Goal: Task Accomplishment & Management: Manage account settings

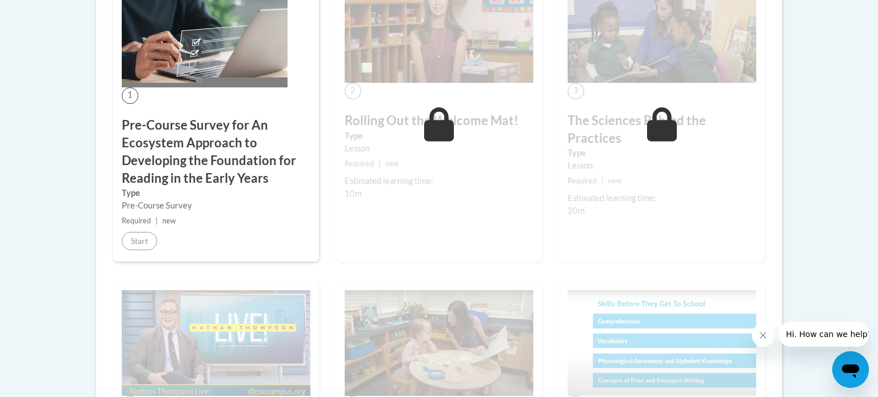
scroll to position [406, 0]
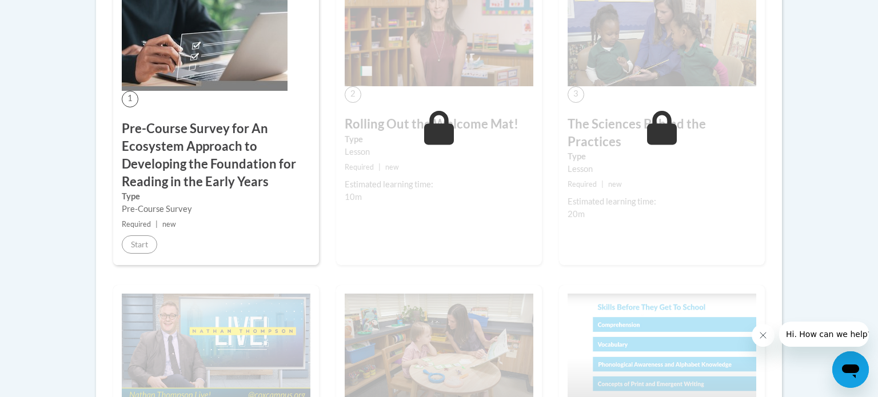
click at [131, 106] on span "1" at bounding box center [130, 99] width 17 height 17
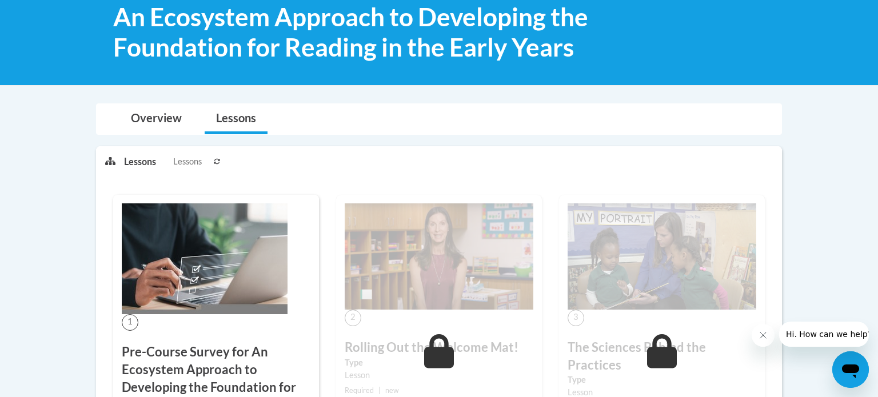
scroll to position [183, 0]
click at [186, 165] on span "Lessons" at bounding box center [187, 161] width 29 height 13
click at [121, 162] on span at bounding box center [110, 161] width 27 height 29
click at [138, 118] on link "Overview" at bounding box center [156, 119] width 74 height 30
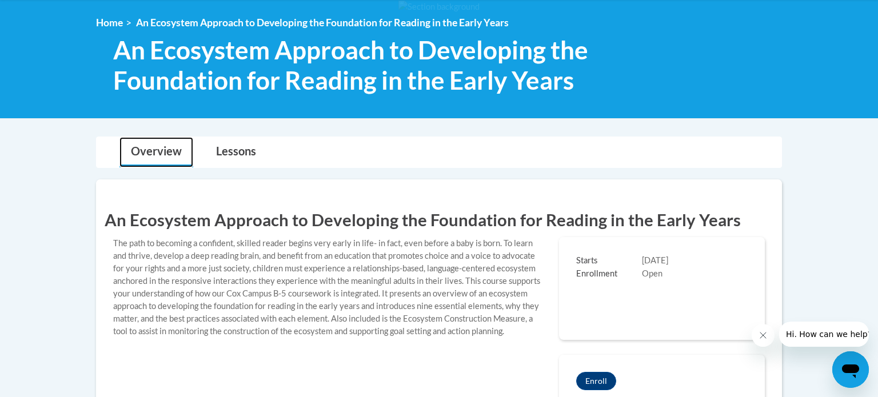
scroll to position [146, 0]
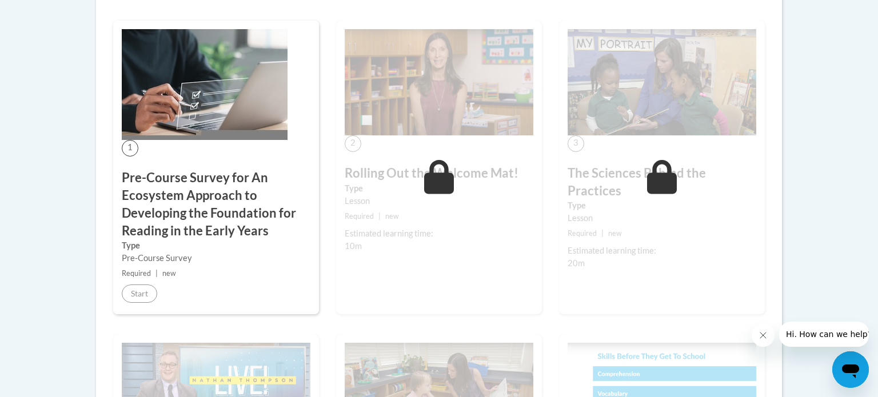
scroll to position [363, 0]
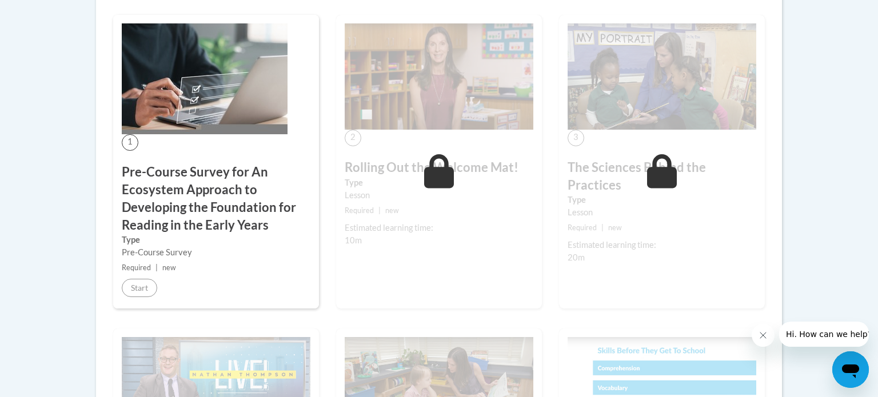
click at [208, 93] on img at bounding box center [205, 78] width 166 height 111
click at [190, 203] on h3 "Pre-Course Survey for An Ecosystem Approach to Developing the Foundation for Re…" at bounding box center [216, 198] width 189 height 70
click at [200, 210] on h3 "Pre-Course Survey for An Ecosystem Approach to Developing the Foundation for Re…" at bounding box center [216, 198] width 189 height 70
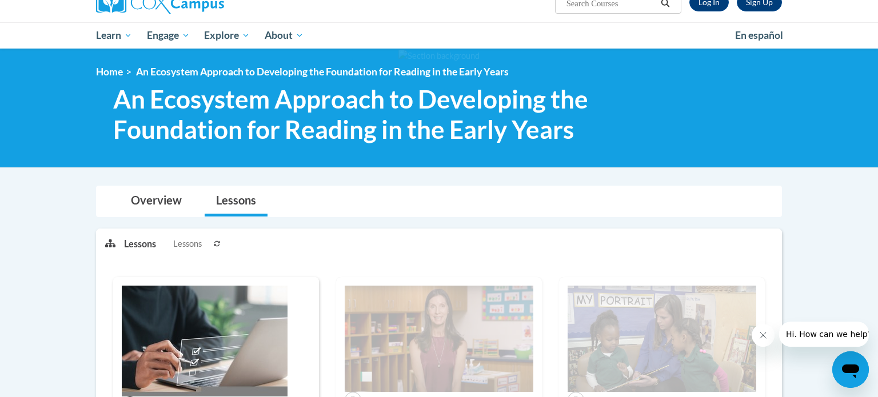
scroll to position [96, 0]
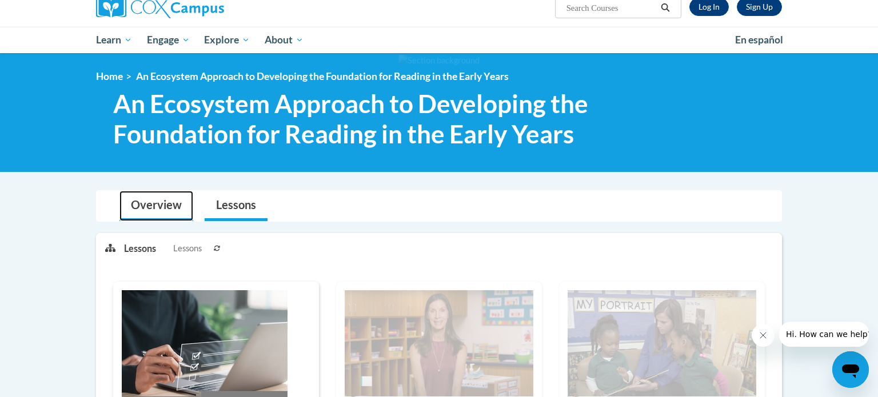
click at [157, 203] on link "Overview" at bounding box center [156, 206] width 74 height 30
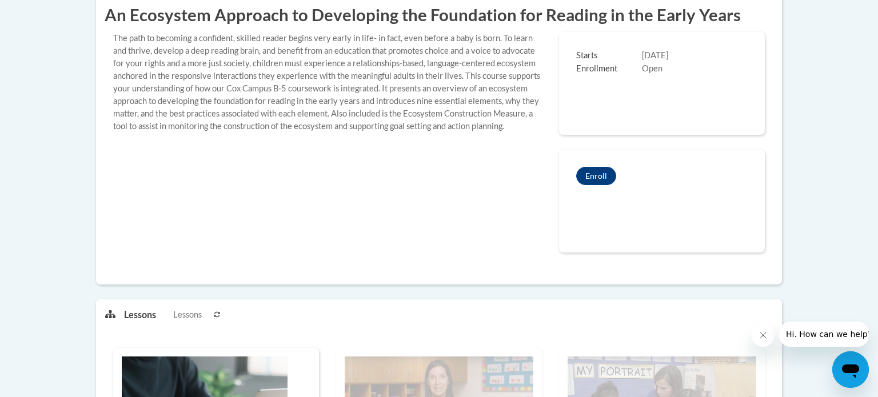
scroll to position [385, 0]
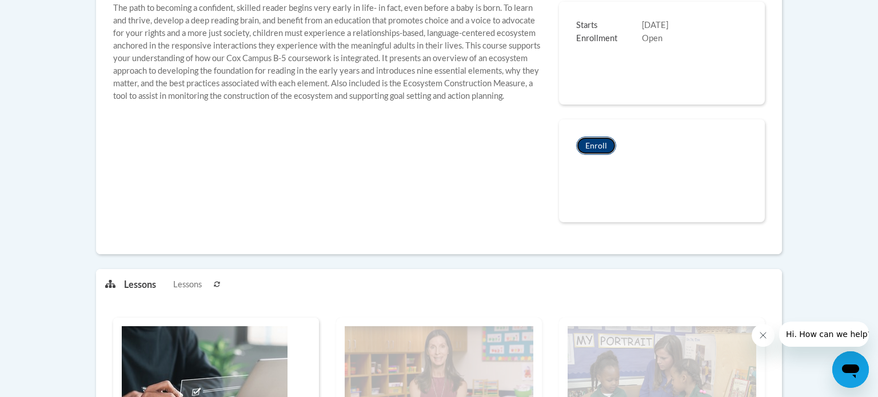
click at [603, 150] on button "Enroll" at bounding box center [596, 146] width 40 height 18
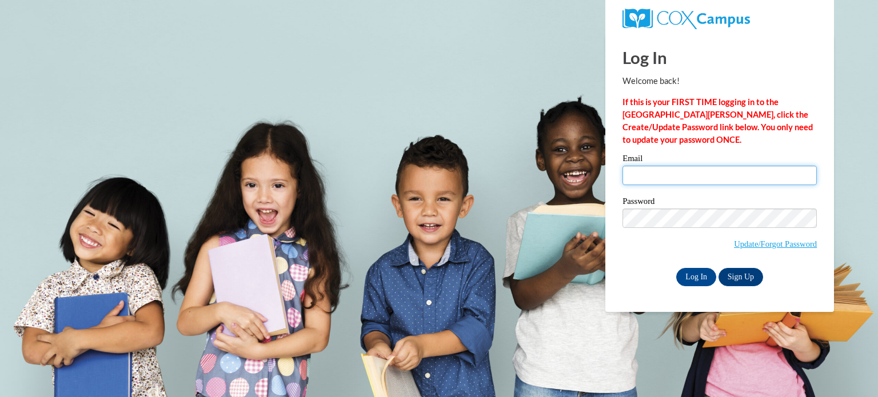
click at [735, 172] on input "Email" at bounding box center [719, 175] width 194 height 19
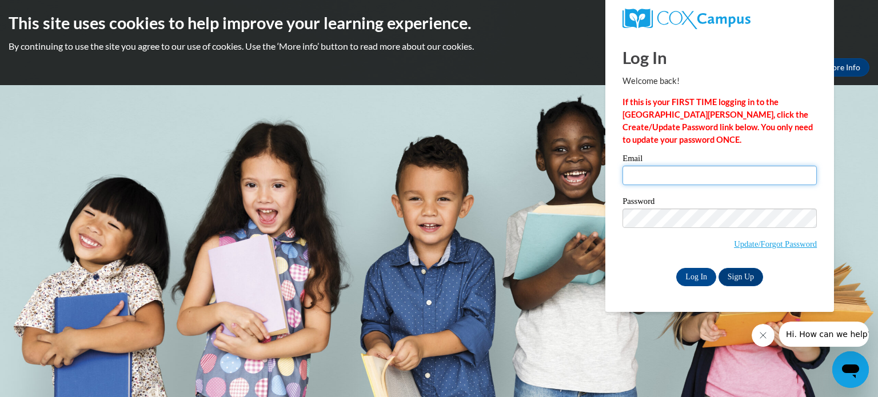
type input "beckerl@gjps.org"
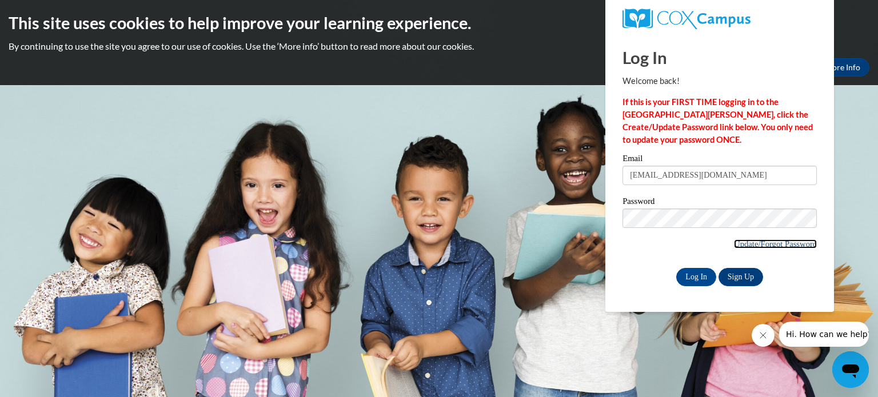
click at [744, 245] on link "Update/Forgot Password" at bounding box center [775, 243] width 83 height 9
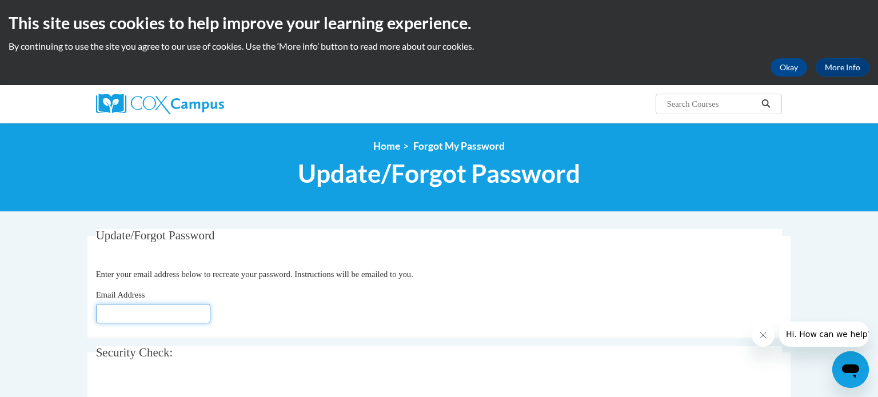
click at [197, 318] on input "Email Address" at bounding box center [153, 313] width 114 height 19
type input "beckerl@gjps.org"
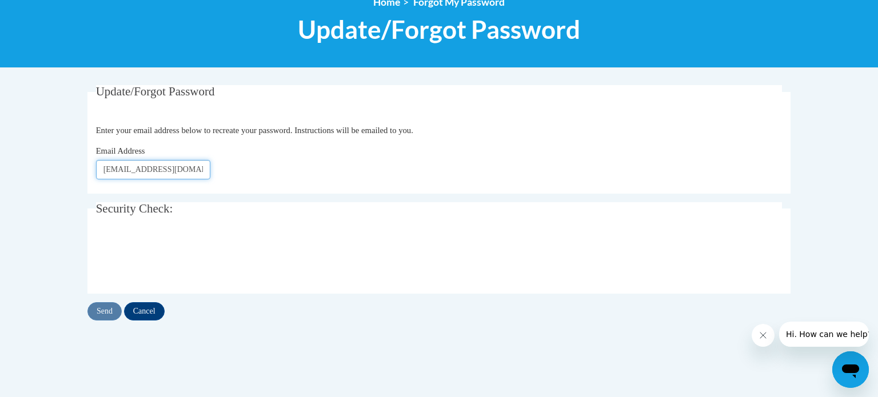
scroll to position [146, 0]
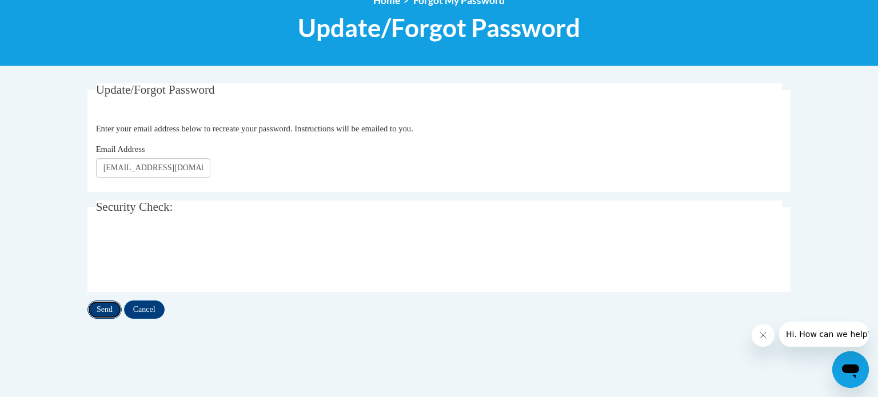
click at [105, 313] on input "Send" at bounding box center [104, 310] width 34 height 18
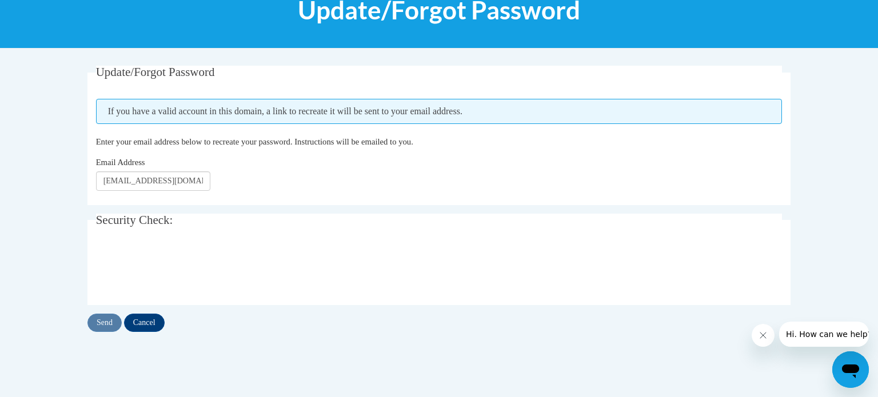
scroll to position [166, 0]
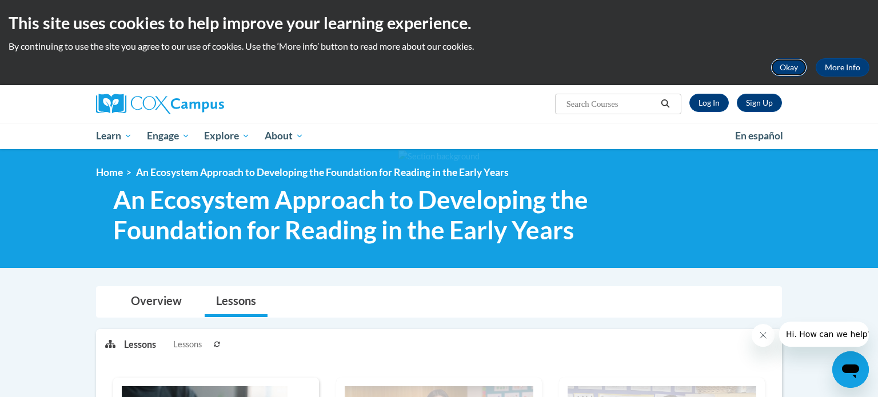
click at [800, 61] on button "Okay" at bounding box center [788, 67] width 37 height 18
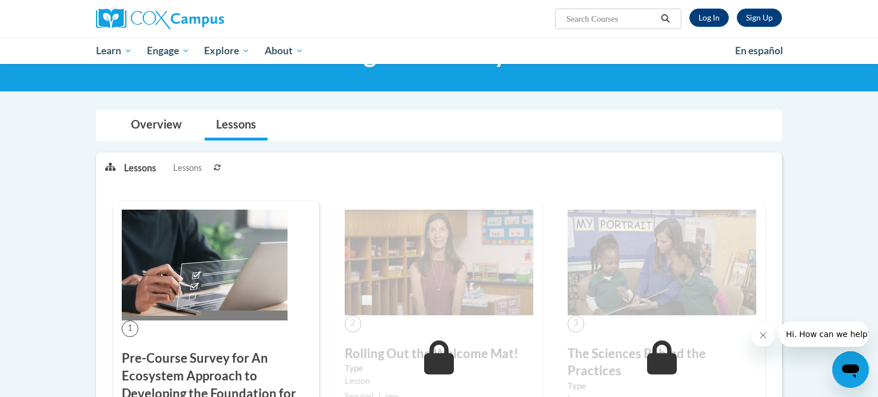
scroll to position [91, 0]
click at [210, 172] on button at bounding box center [217, 167] width 14 height 29
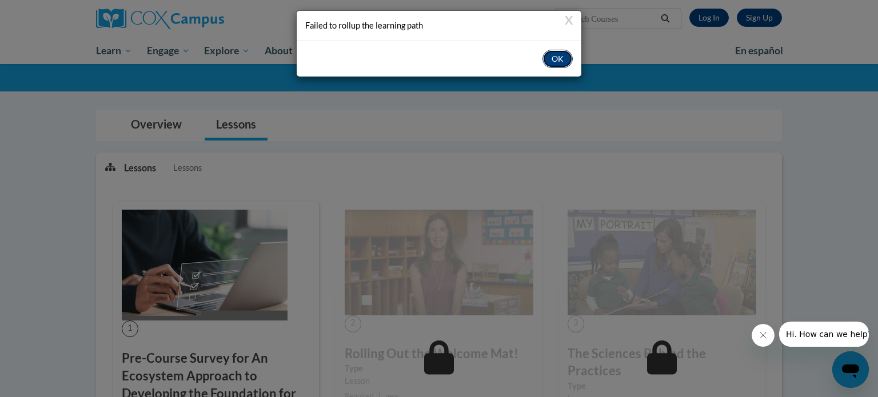
click at [569, 59] on button "OK" at bounding box center [557, 59] width 30 height 18
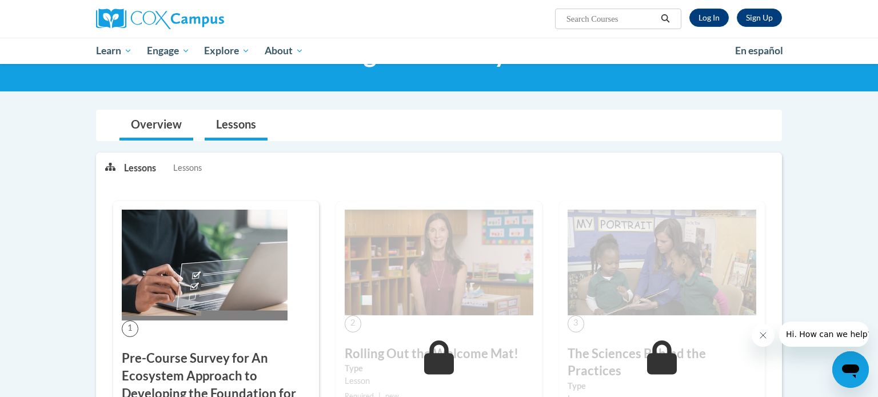
click at [160, 135] on link "Overview" at bounding box center [156, 125] width 74 height 30
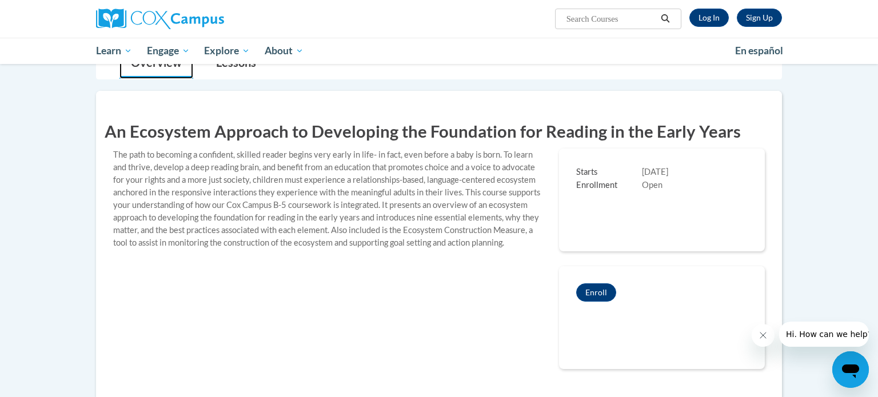
scroll to position [153, 0]
